Goal: Find specific page/section: Find specific page/section

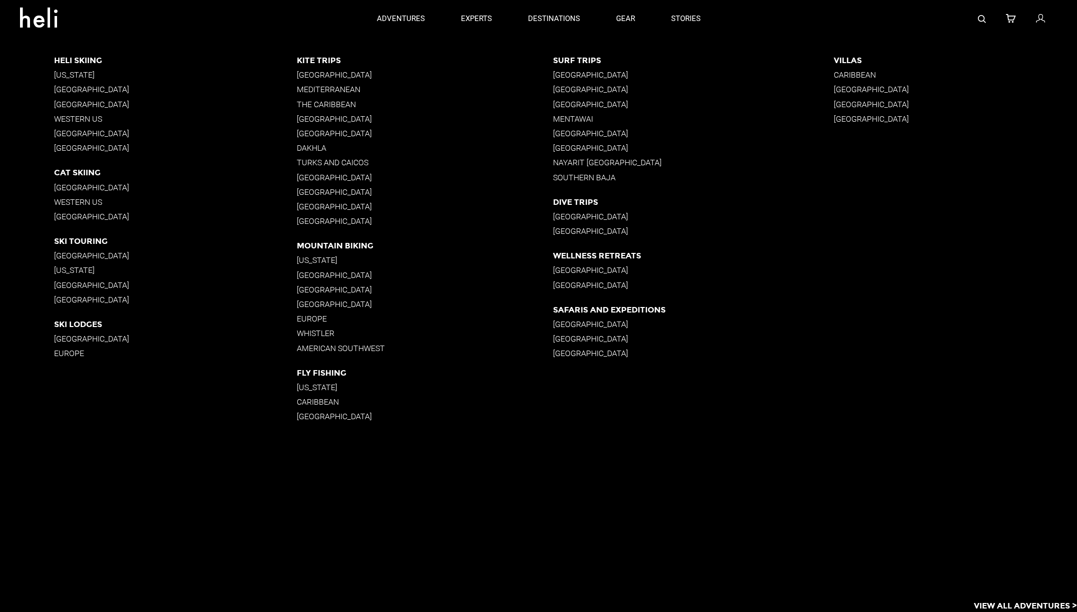
click at [502, 542] on app-destinations-list "Heli Skiing Alaska British Columbia South America Western US New Zealand Icelan…" at bounding box center [538, 325] width 1077 height 574
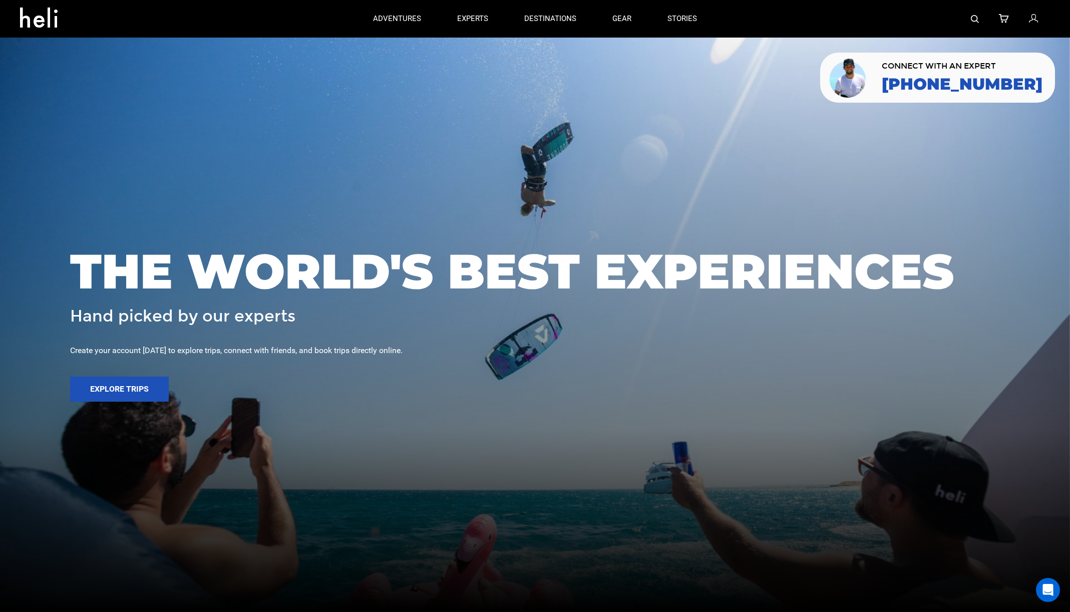
click at [980, 19] on div at bounding box center [882, 19] width 335 height 38
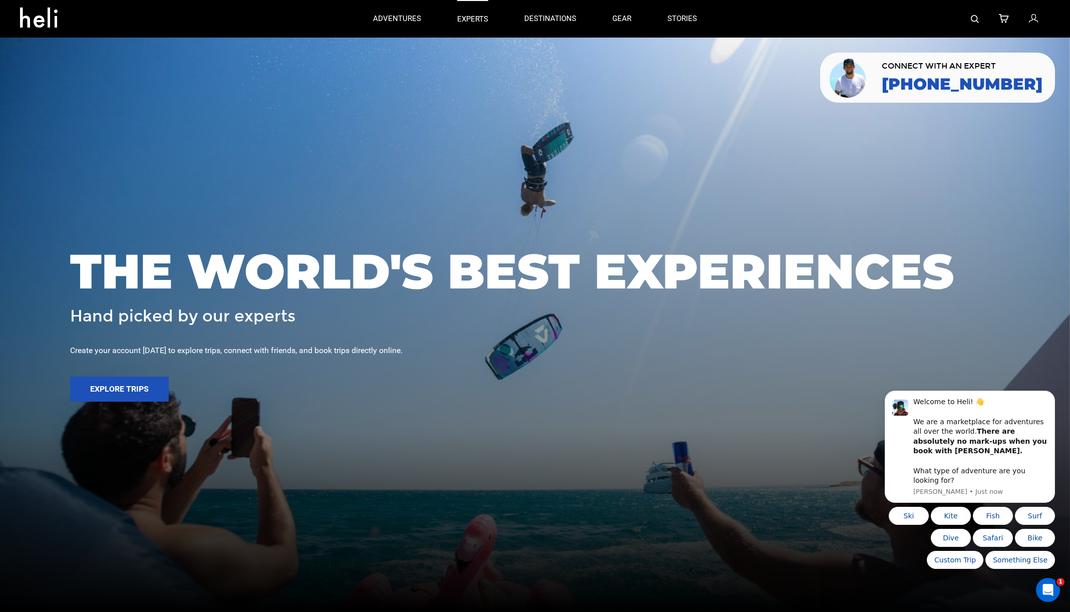
click at [480, 18] on p "experts" at bounding box center [472, 19] width 31 height 11
